Goal: Information Seeking & Learning: Learn about a topic

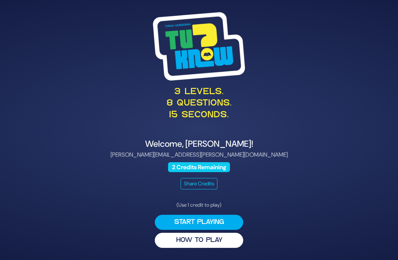
scroll to position [13, 0]
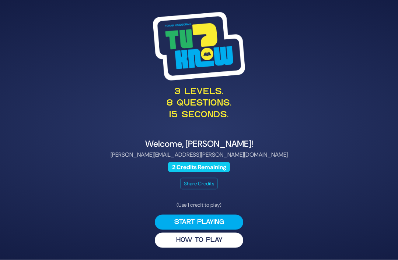
click at [225, 222] on button "Start Playing" at bounding box center [199, 222] width 88 height 15
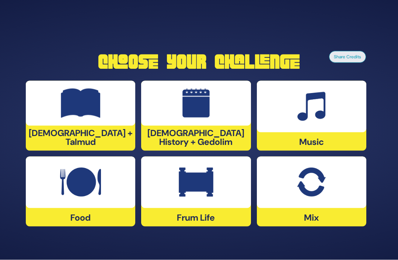
scroll to position [24, 0]
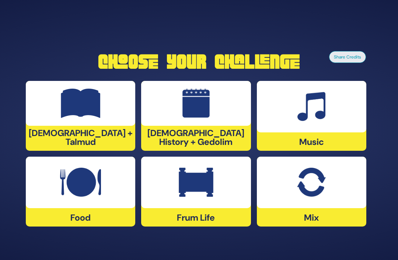
click at [117, 117] on div at bounding box center [80, 103] width 109 height 45
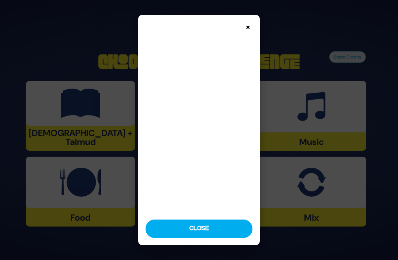
click at [239, 238] on button "Close" at bounding box center [199, 229] width 107 height 18
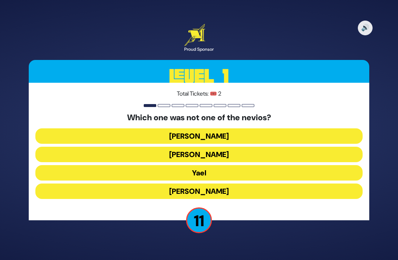
click at [225, 165] on button "Yael" at bounding box center [198, 172] width 327 height 15
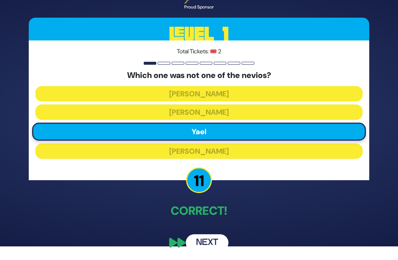
click at [215, 243] on button "Next" at bounding box center [207, 243] width 43 height 17
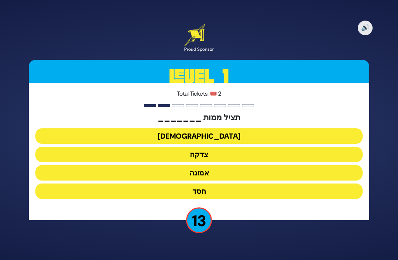
click at [217, 147] on button "צדקה" at bounding box center [198, 154] width 327 height 15
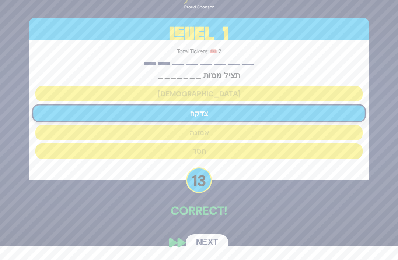
click at [210, 245] on button "Next" at bounding box center [207, 243] width 43 height 17
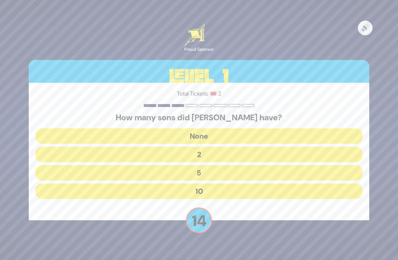
click at [221, 184] on button "10" at bounding box center [198, 191] width 327 height 15
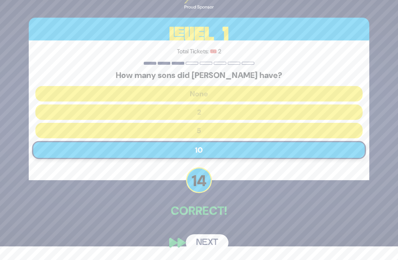
click at [211, 244] on button "Next" at bounding box center [207, 243] width 43 height 17
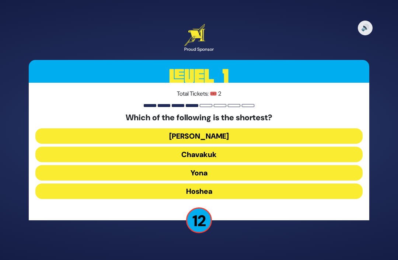
click at [228, 165] on button "Yona" at bounding box center [198, 172] width 327 height 15
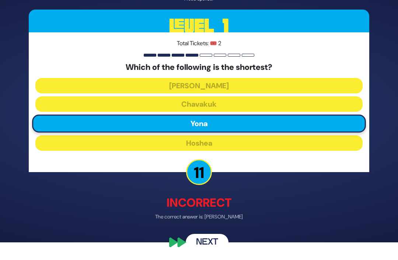
click at [214, 246] on button "Next" at bounding box center [207, 243] width 43 height 17
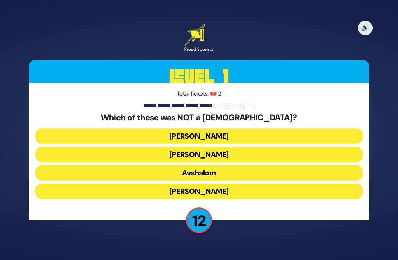
click at [235, 165] on button "Avshalom" at bounding box center [198, 172] width 327 height 15
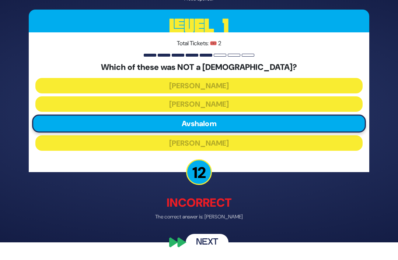
click at [211, 252] on button "Next" at bounding box center [207, 243] width 43 height 17
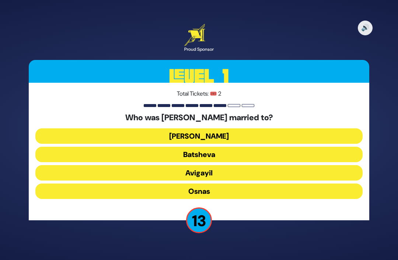
click at [224, 165] on button "Avigayil" at bounding box center [198, 172] width 327 height 15
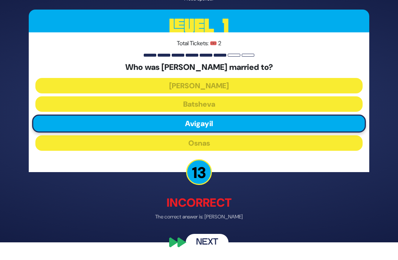
click at [214, 246] on button "Next" at bounding box center [207, 243] width 43 height 17
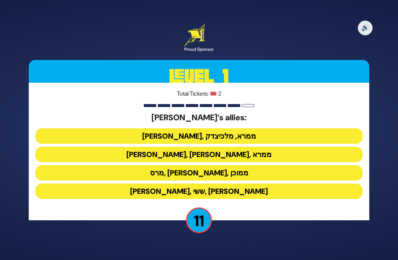
click at [236, 147] on button "[PERSON_NAME], [PERSON_NAME], ממרא" at bounding box center [198, 154] width 327 height 15
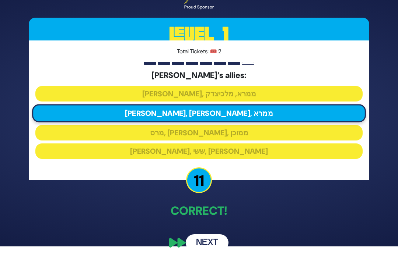
click at [217, 244] on button "Next" at bounding box center [207, 243] width 43 height 17
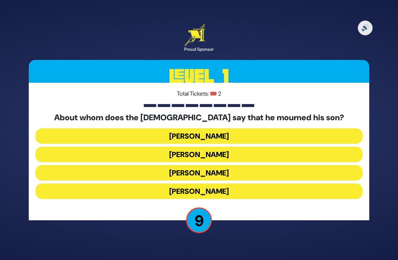
click at [235, 147] on button "[PERSON_NAME]" at bounding box center [198, 154] width 327 height 15
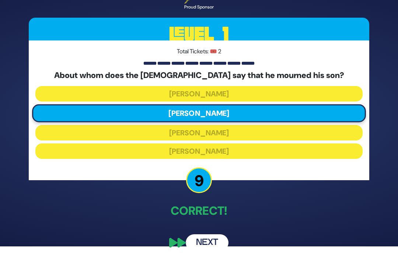
click at [212, 244] on button "Next" at bounding box center [207, 243] width 43 height 17
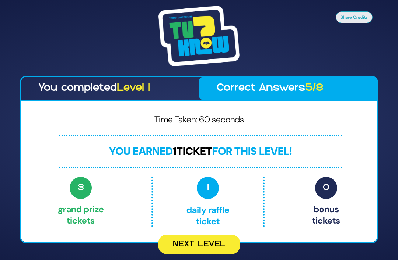
click at [207, 235] on button "Next Level" at bounding box center [199, 245] width 82 height 20
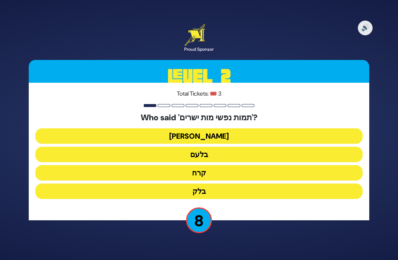
click at [220, 129] on button "[PERSON_NAME]" at bounding box center [198, 136] width 327 height 15
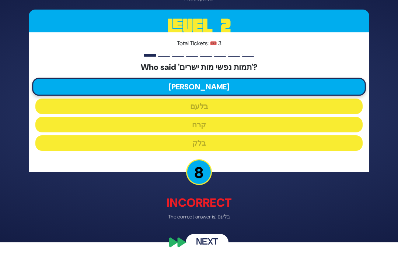
click at [212, 247] on button "Next" at bounding box center [207, 243] width 43 height 17
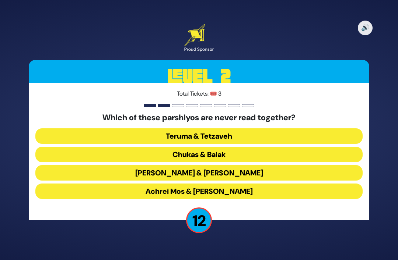
click at [237, 147] on button "Chukas & Balak" at bounding box center [198, 154] width 327 height 15
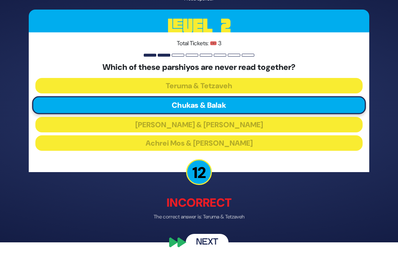
click at [211, 246] on button "Next" at bounding box center [207, 243] width 43 height 17
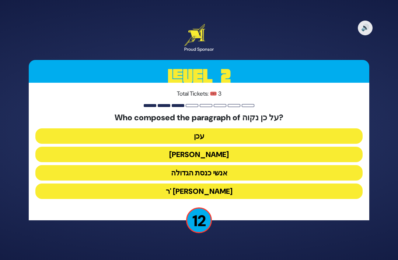
click at [230, 147] on button "[PERSON_NAME]" at bounding box center [198, 154] width 327 height 15
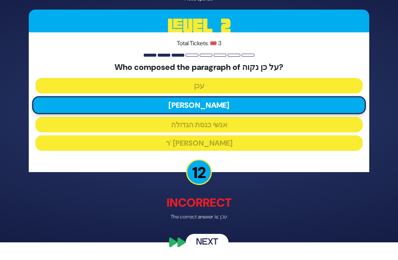
click at [210, 252] on button "Next" at bounding box center [207, 243] width 43 height 17
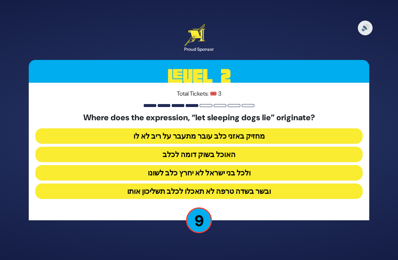
click at [248, 165] on button "ולכל בני ישראל לא יחרץ כלב לשונו" at bounding box center [198, 172] width 327 height 15
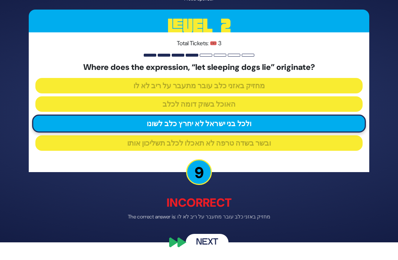
click at [206, 249] on button "Next" at bounding box center [207, 243] width 43 height 17
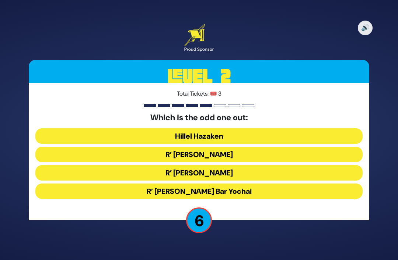
click at [242, 129] on button "Hillel Hazaken" at bounding box center [198, 136] width 327 height 15
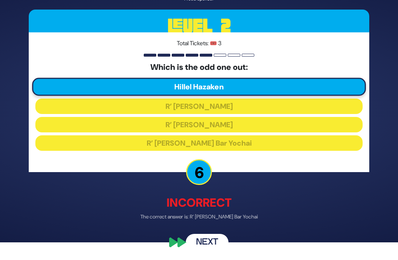
click at [214, 252] on button "Next" at bounding box center [207, 243] width 43 height 17
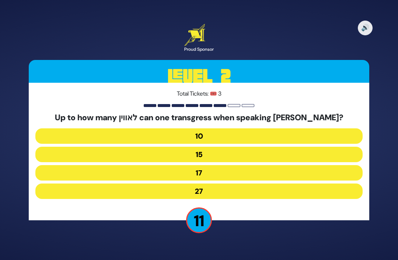
click at [221, 165] on button "17" at bounding box center [198, 172] width 327 height 15
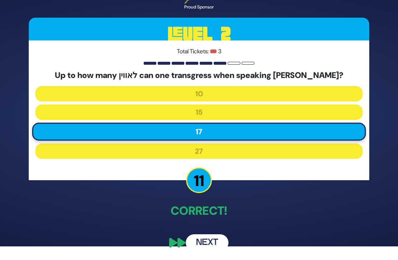
click at [211, 245] on button "Next" at bounding box center [207, 243] width 43 height 17
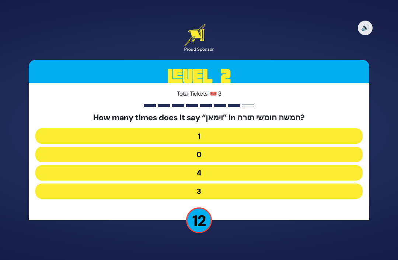
click at [246, 129] on button "1" at bounding box center [198, 136] width 327 height 15
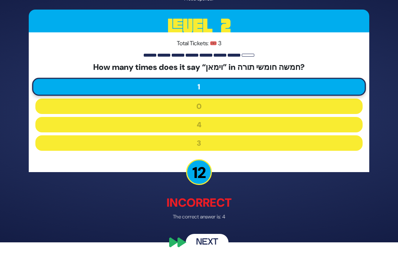
click at [207, 252] on button "Next" at bounding box center [207, 243] width 43 height 17
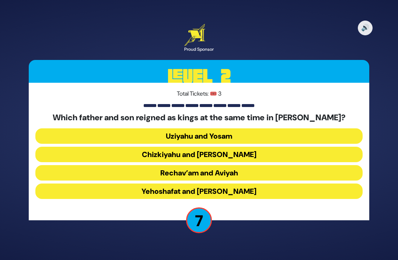
click at [252, 129] on button "Uziyahu and Yosam" at bounding box center [198, 136] width 327 height 15
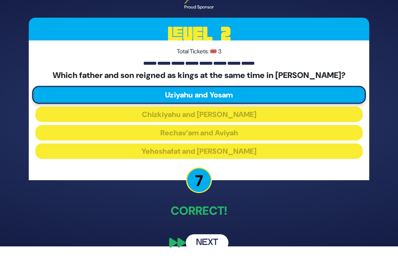
click at [207, 247] on button "Next" at bounding box center [207, 243] width 43 height 17
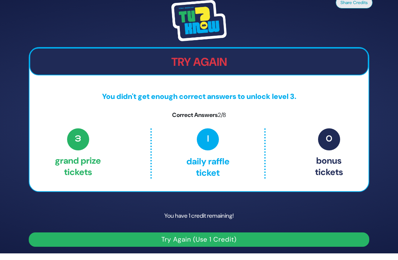
scroll to position [0, 0]
